Goal: Task Accomplishment & Management: Complete application form

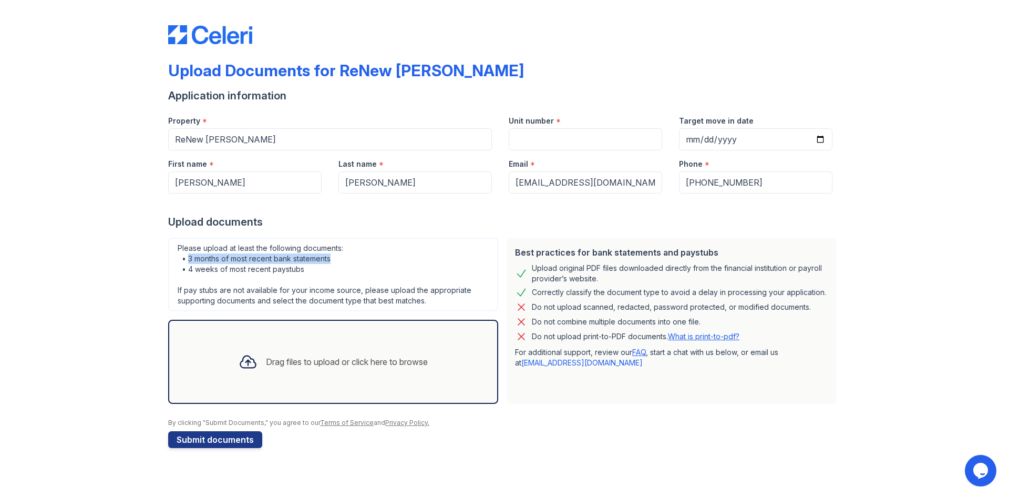
drag, startPoint x: 190, startPoint y: 256, endPoint x: 346, endPoint y: 260, distance: 155.6
click at [346, 260] on div "Please upload at least the following documents: • 3 months of most recent bank …" at bounding box center [333, 275] width 330 height 74
click at [344, 265] on div "Please upload at least the following documents: • 3 months of most recent bank …" at bounding box center [333, 275] width 330 height 74
drag, startPoint x: 189, startPoint y: 269, endPoint x: 324, endPoint y: 269, distance: 135.0
click at [324, 269] on div "Please upload at least the following documents: • 3 months of most recent bank …" at bounding box center [333, 275] width 330 height 74
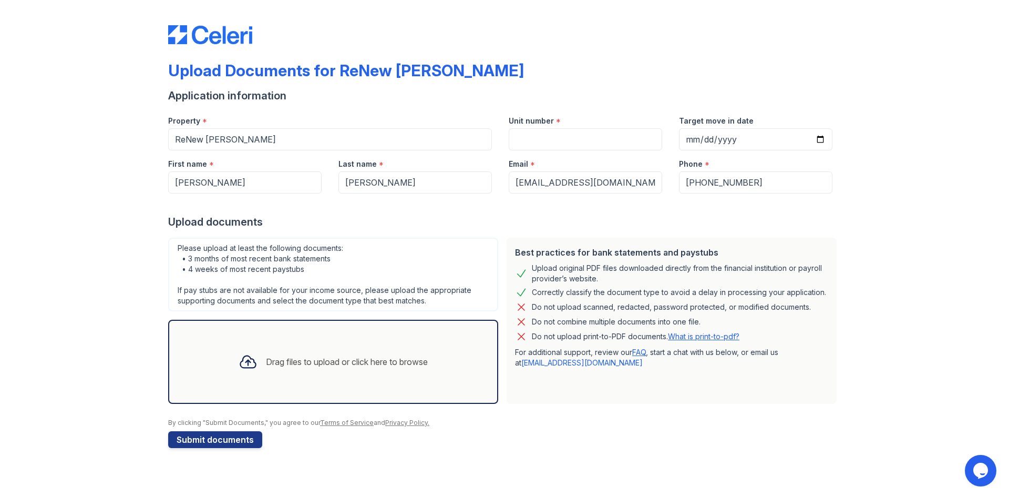
click at [313, 274] on div "Please upload at least the following documents: • 3 months of most recent bank …" at bounding box center [333, 275] width 330 height 74
drag, startPoint x: 185, startPoint y: 257, endPoint x: 355, endPoint y: 257, distance: 170.3
click at [355, 257] on div "Please upload at least the following documents: • 3 months of most recent bank …" at bounding box center [333, 275] width 330 height 74
click at [353, 260] on div "Please upload at least the following documents: • 3 months of most recent bank …" at bounding box center [333, 275] width 330 height 74
drag, startPoint x: 186, startPoint y: 261, endPoint x: 351, endPoint y: 263, distance: 165.0
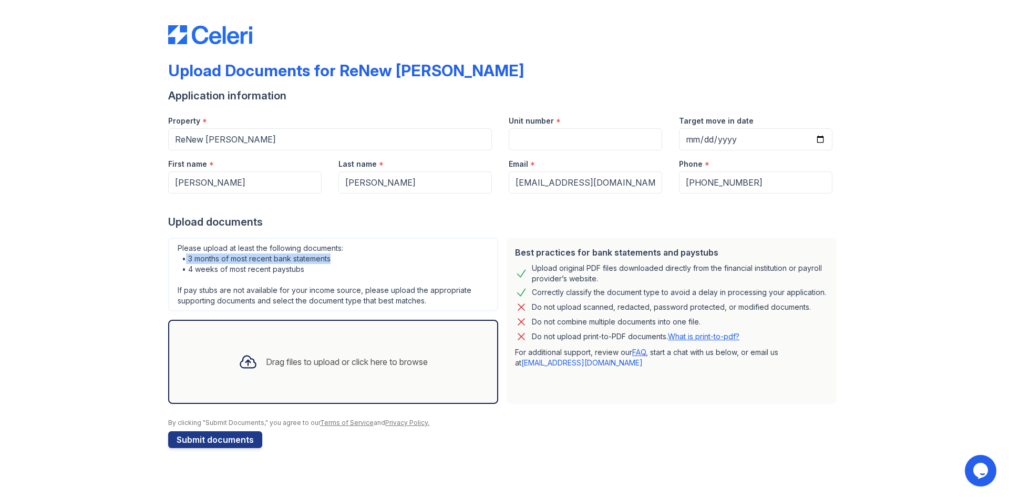
click at [351, 263] on div "Please upload at least the following documents: • 3 months of most recent bank …" at bounding box center [333, 275] width 330 height 74
